Goal: Transaction & Acquisition: Subscribe to service/newsletter

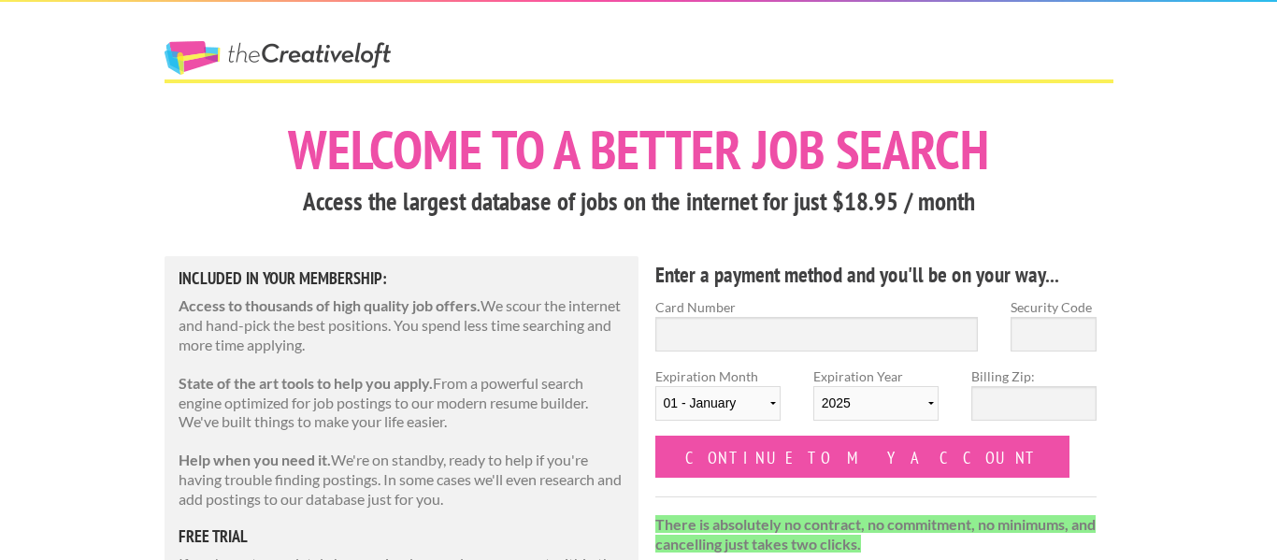
scroll to position [3, 0]
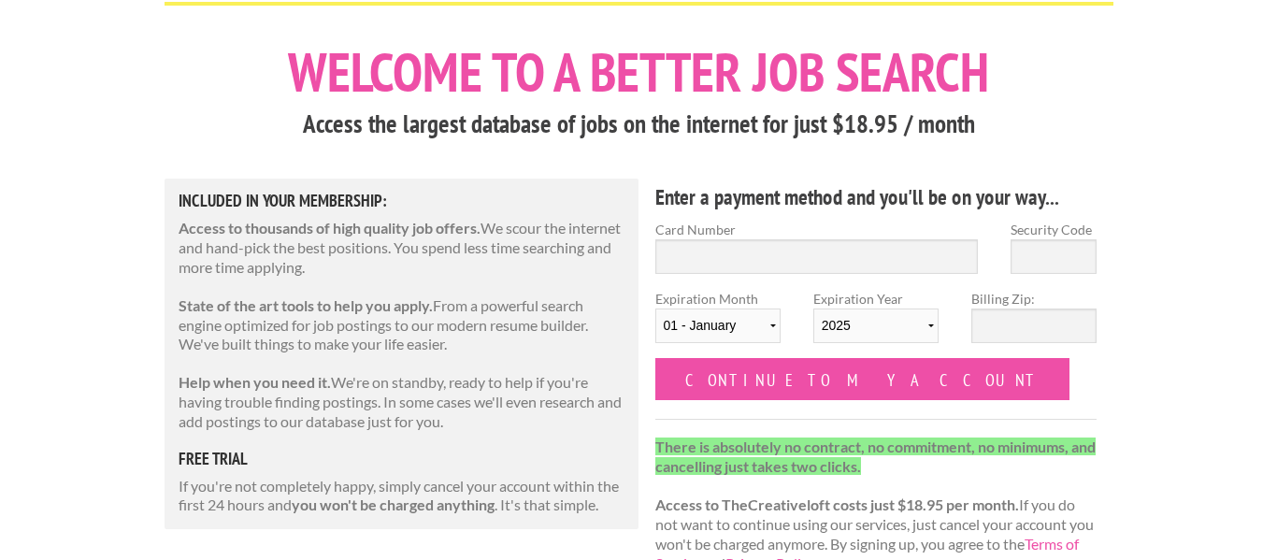
scroll to position [81, 0]
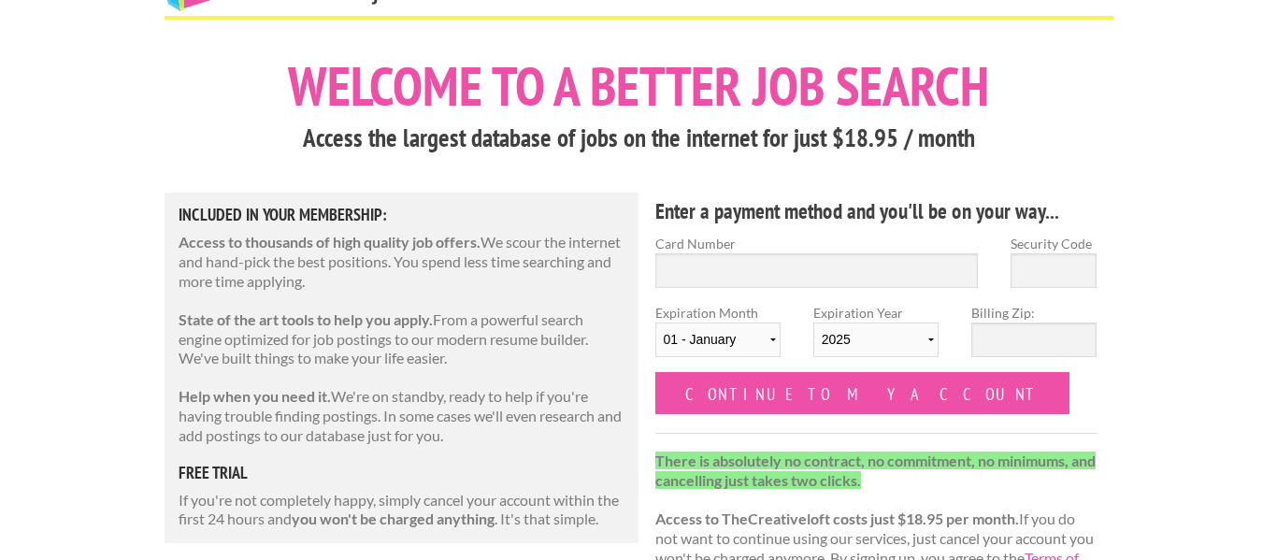
scroll to position [105, 0]
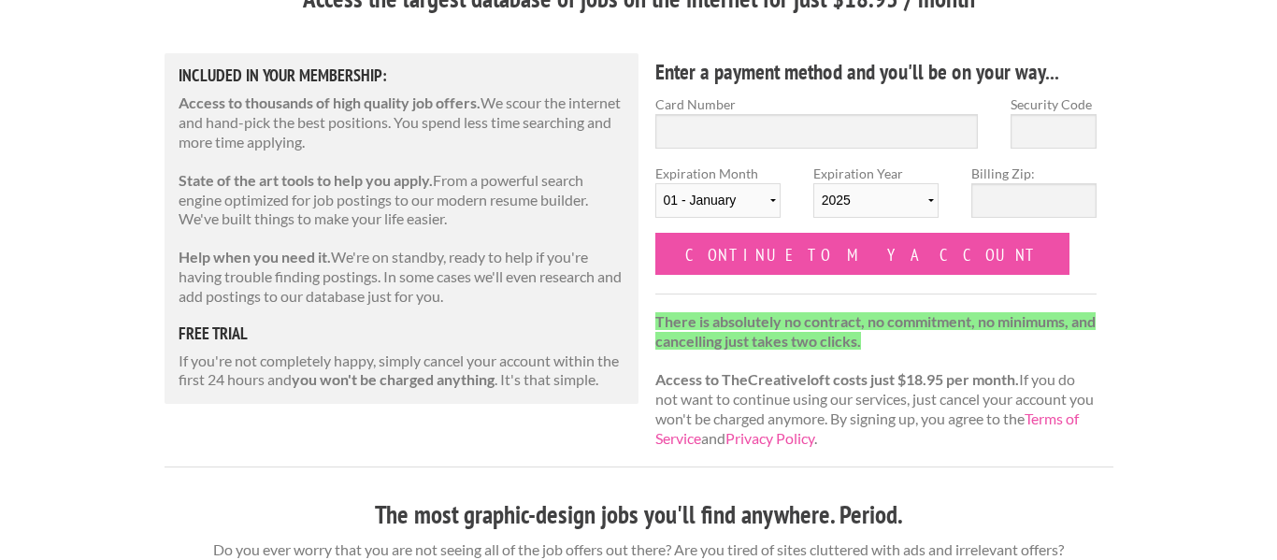
scroll to position [204, 0]
